Goal: Information Seeking & Learning: Understand process/instructions

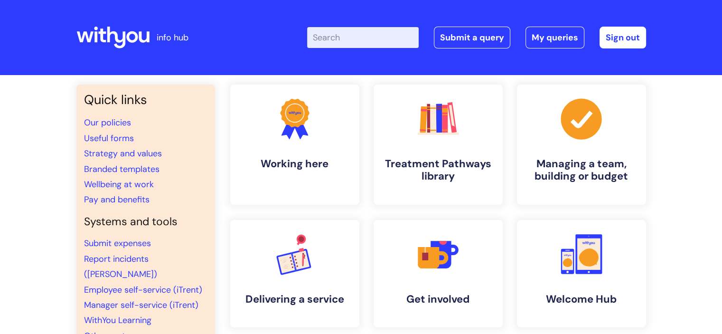
click at [383, 37] on input "Enter your search term here..." at bounding box center [363, 37] width 112 height 21
type input "concur"
click button "Search" at bounding box center [0, 0] width 0 height 0
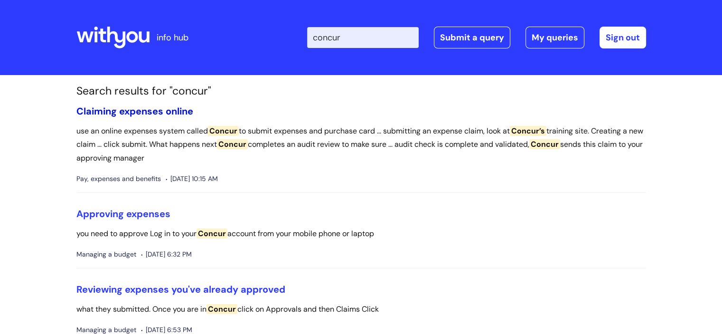
click at [143, 115] on link "Claiming expenses online" at bounding box center [134, 111] width 117 height 12
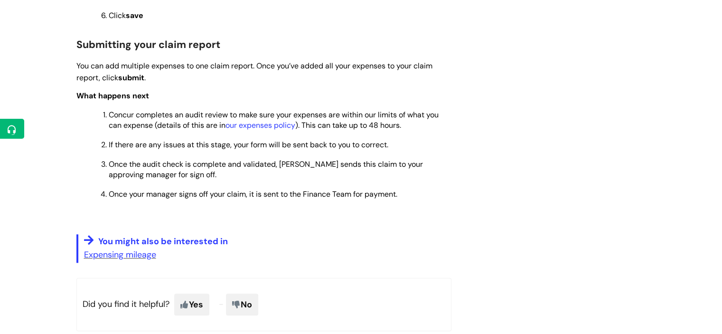
scroll to position [991, 0]
click at [127, 256] on link "Expensing mileage" at bounding box center [120, 253] width 72 height 11
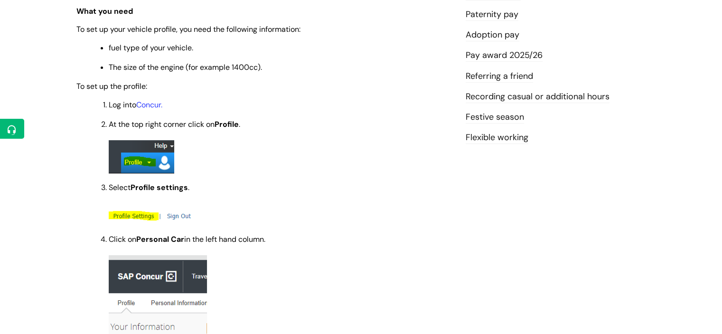
scroll to position [302, 0]
